Goal: Book appointment/travel/reservation

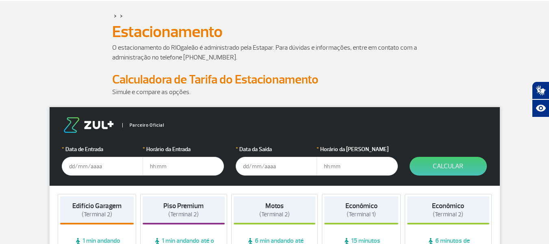
scroll to position [81, 0]
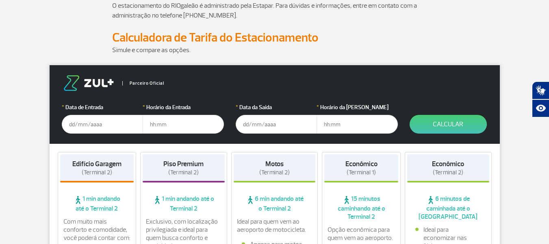
click at [109, 124] on input "text" at bounding box center [102, 124] width 81 height 19
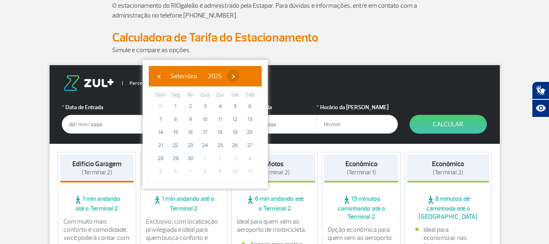
click at [240, 73] on span "›" at bounding box center [233, 76] width 12 height 12
drag, startPoint x: 252, startPoint y: 112, endPoint x: 254, endPoint y: 118, distance: 6.8
click at [254, 118] on span "11" at bounding box center [250, 119] width 13 height 13
type input "[DATE]"
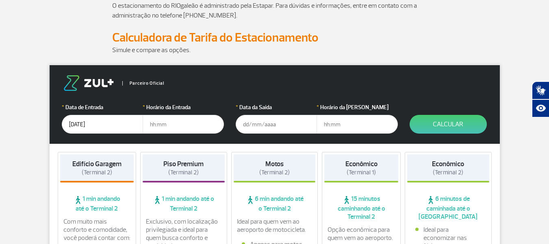
click at [200, 123] on input "text" at bounding box center [183, 124] width 81 height 19
type input "05:00"
click at [270, 126] on input "text" at bounding box center [276, 124] width 81 height 19
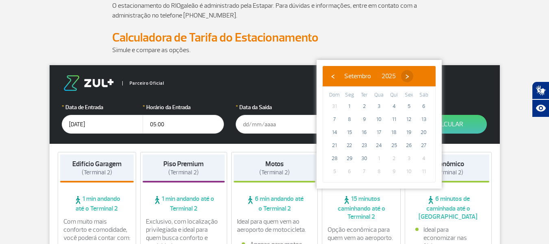
click at [414, 76] on span "›" at bounding box center [407, 76] width 12 height 12
click at [409, 133] on span "17" at bounding box center [409, 132] width 13 height 13
type input "[DATE]"
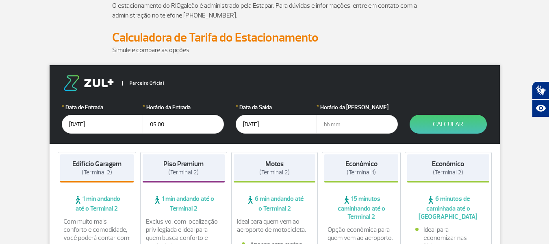
click at [346, 122] on input "text" at bounding box center [357, 124] width 81 height 19
type input "14:00"
click at [439, 122] on button "Calcular" at bounding box center [448, 124] width 77 height 19
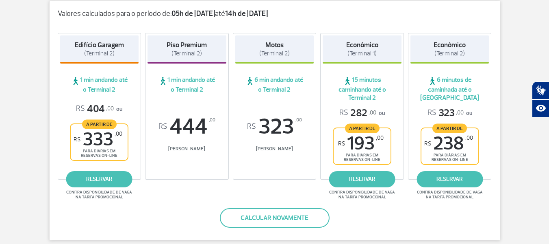
scroll to position [163, 0]
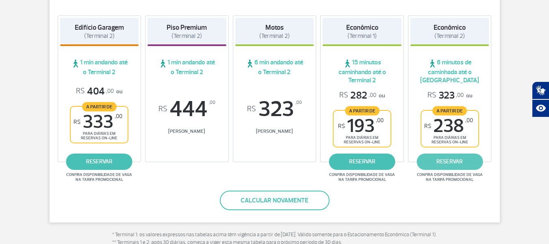
click at [451, 161] on link "reservar" at bounding box center [450, 161] width 66 height 16
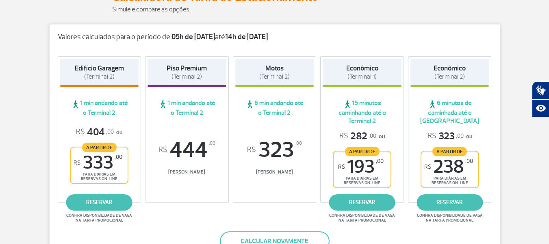
scroll to position [0, 0]
